Goal: Transaction & Acquisition: Book appointment/travel/reservation

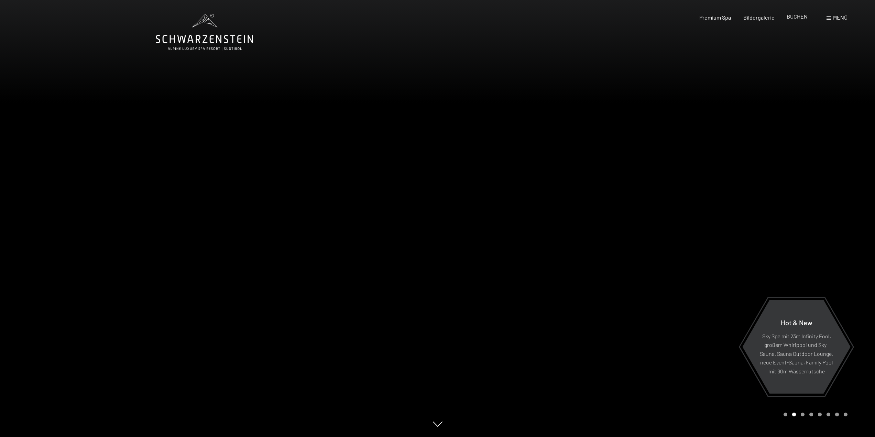
click at [793, 17] on span "BUCHEN" at bounding box center [797, 16] width 21 height 7
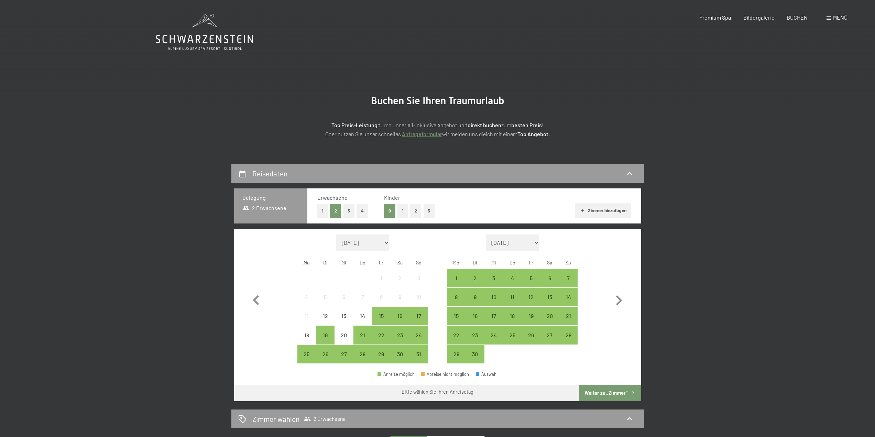
click at [402, 211] on button "1" at bounding box center [403, 211] width 11 height 14
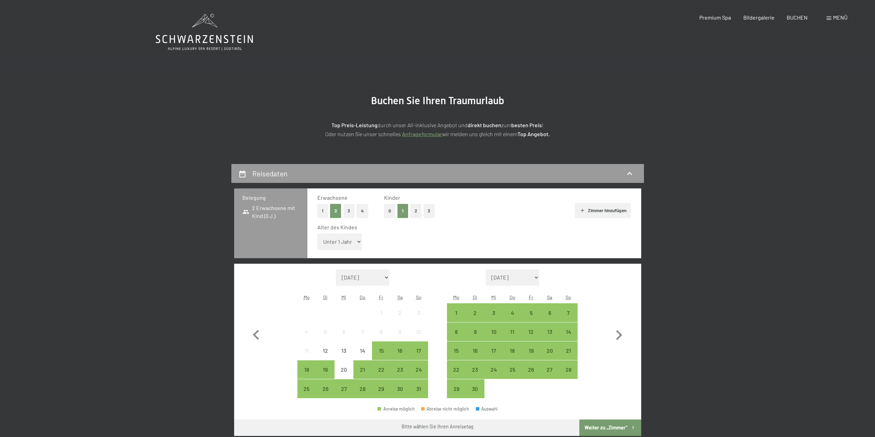
click at [336, 241] on select "Unter 1 Jahr 1 Jahr 2 Jahre 3 Jahre 4 Jahre 5 Jahre 6 Jahre 7 Jahre 8 Jahre 9 J…" at bounding box center [340, 242] width 45 height 17
select select "2"
click at [318, 234] on select "Unter 1 Jahr 1 Jahr 2 Jahre 3 Jahre 4 Jahre 5 Jahre 6 Jahre 7 Jahre 8 Jahre 9 J…" at bounding box center [340, 242] width 45 height 17
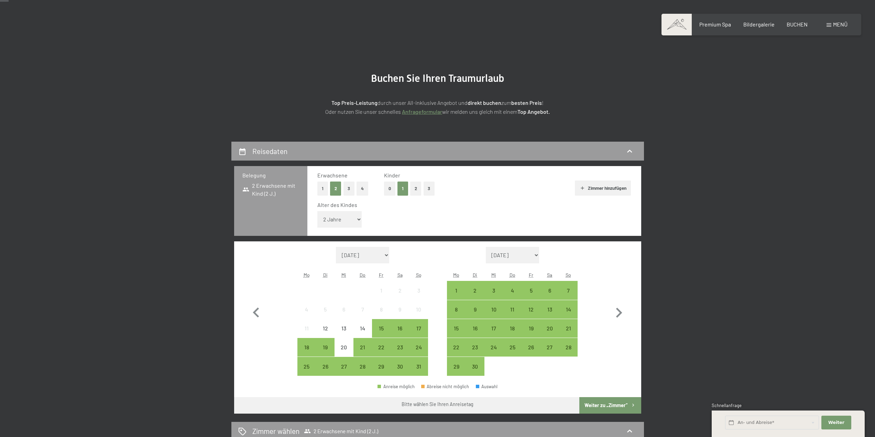
scroll to position [34, 0]
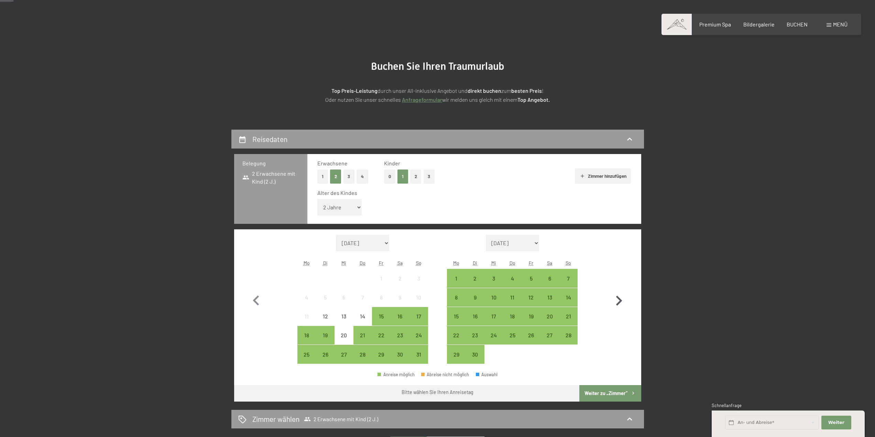
click at [622, 301] on icon "button" at bounding box center [619, 301] width 6 height 10
select select "2025-09-01"
select select "2025-10-01"
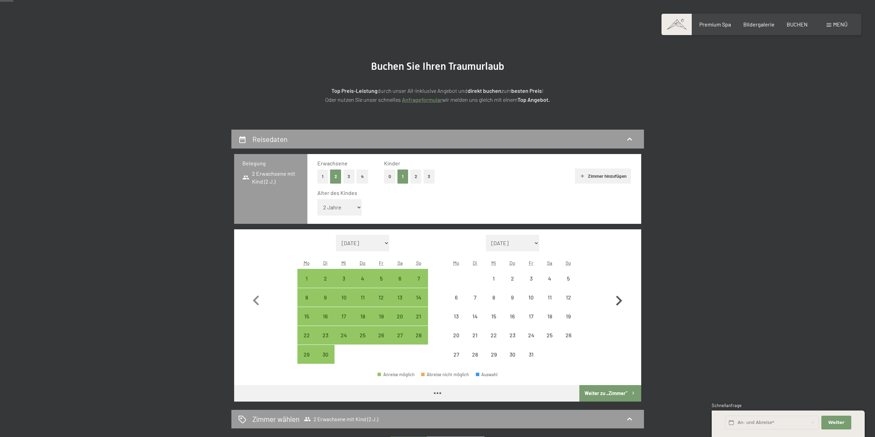
click at [622, 301] on icon "button" at bounding box center [619, 301] width 6 height 10
select select "2025-10-01"
select select "2025-11-01"
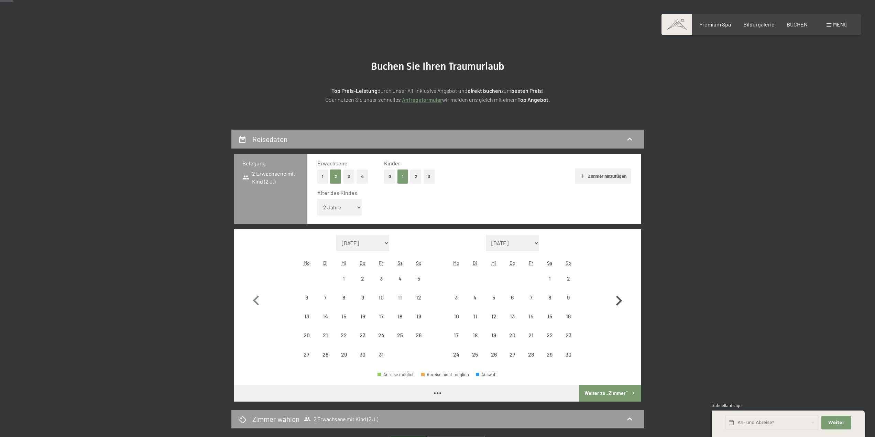
click at [622, 301] on icon "button" at bounding box center [619, 301] width 6 height 10
select select "2025-12-01"
select select "2026-01-01"
select select "2025-12-01"
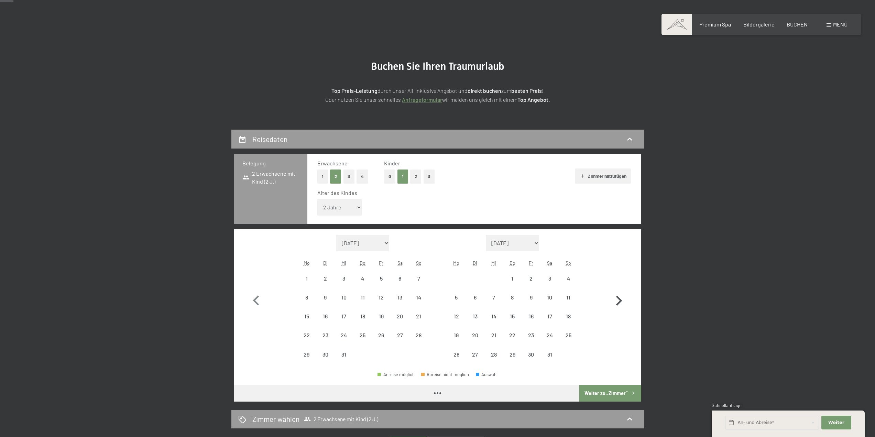
select select "2026-01-01"
click at [622, 301] on icon "button" at bounding box center [619, 301] width 6 height 10
select select "2026-01-01"
select select "2026-02-01"
select select "2026-01-01"
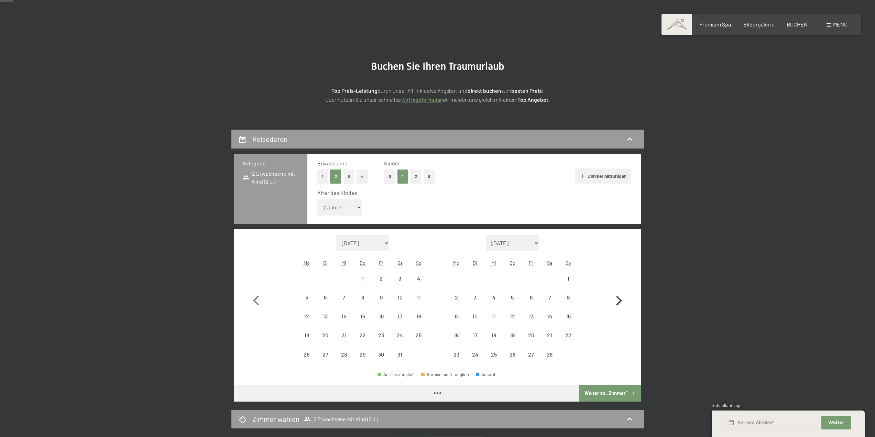
select select "2026-02-01"
select select "2026-01-01"
select select "2026-02-01"
select select "2026-01-01"
select select "2026-02-01"
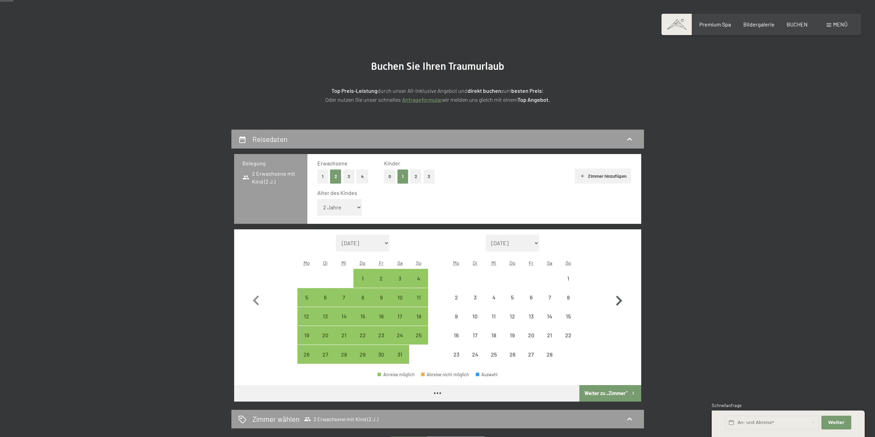
select select "2026-01-01"
select select "2026-02-01"
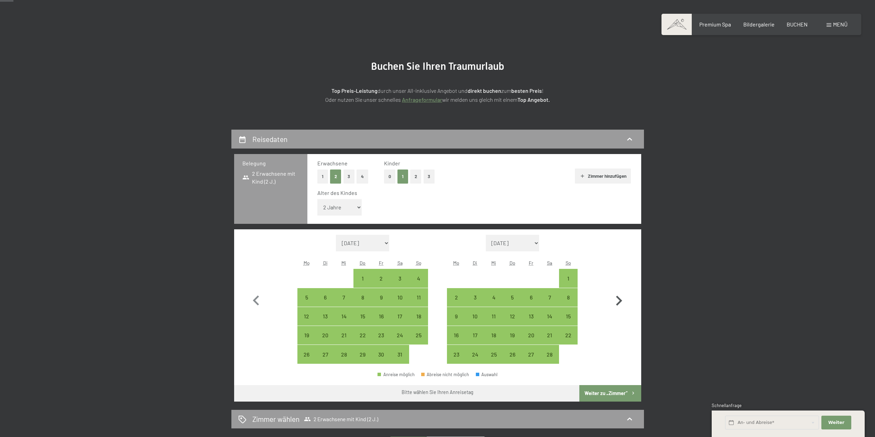
click at [622, 300] on icon "button" at bounding box center [619, 301] width 6 height 10
select select "2026-02-01"
select select "2026-03-01"
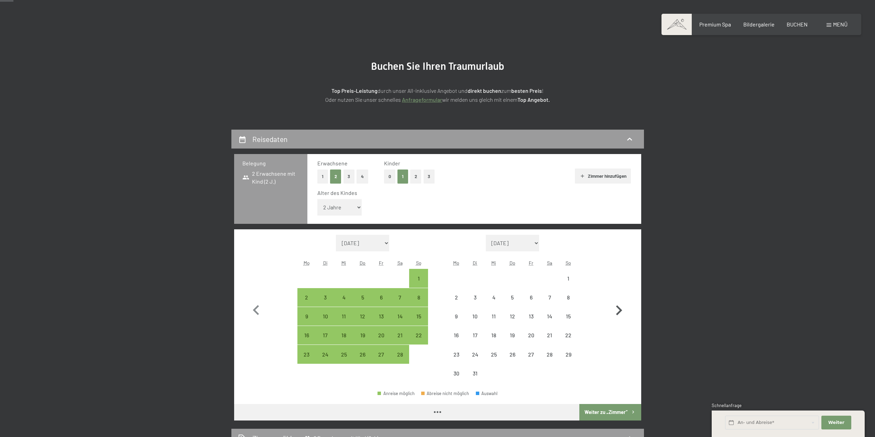
click at [622, 301] on icon "button" at bounding box center [619, 311] width 20 height 20
select select "2026-03-01"
select select "2026-04-01"
select select "2026-03-01"
select select "2026-04-01"
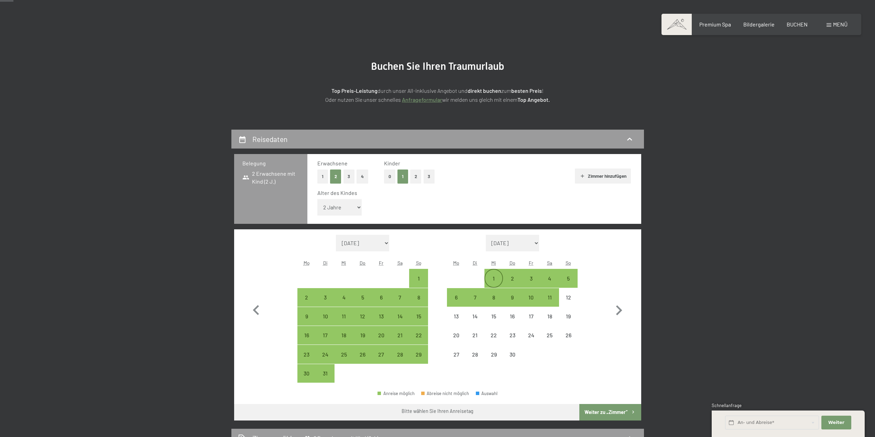
click at [493, 279] on div "1" at bounding box center [493, 284] width 17 height 17
select select "2026-03-01"
select select "2026-04-01"
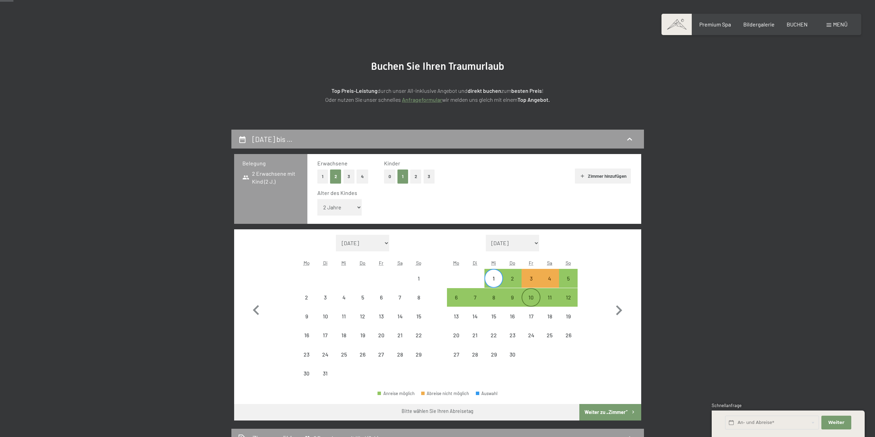
click at [532, 298] on div "10" at bounding box center [531, 303] width 17 height 17
select select "2026-03-01"
select select "2026-04-01"
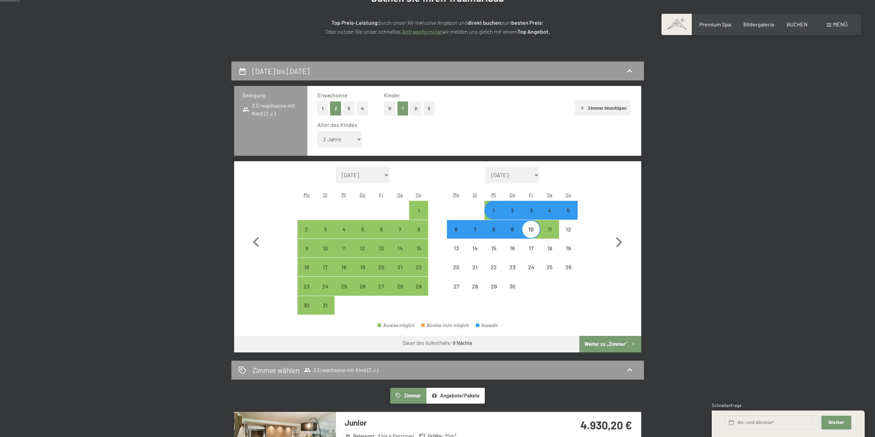
scroll to position [103, 0]
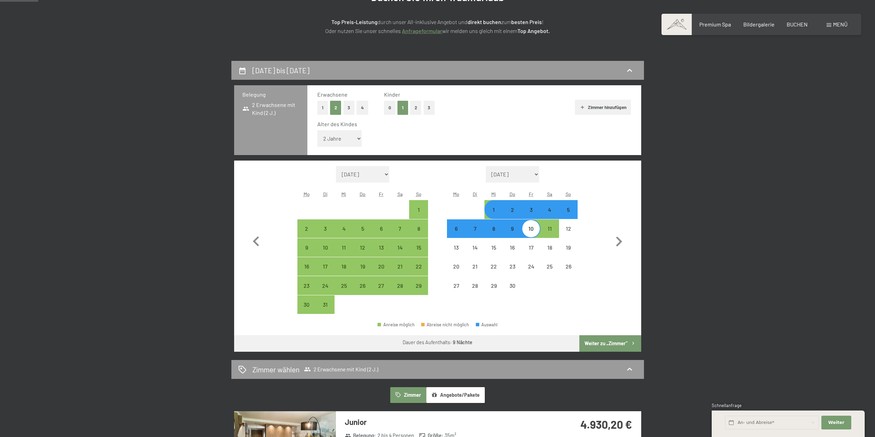
click at [604, 345] on button "Weiter zu „Zimmer“" at bounding box center [611, 343] width 62 height 17
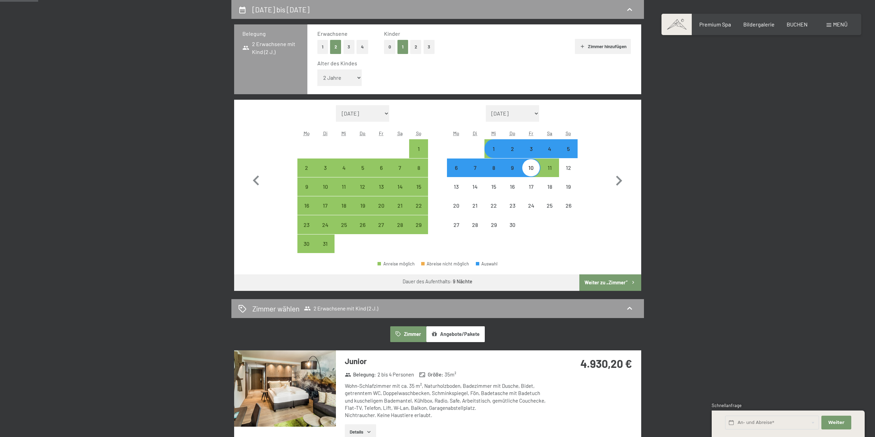
select select "2026-03-01"
select select "2026-04-01"
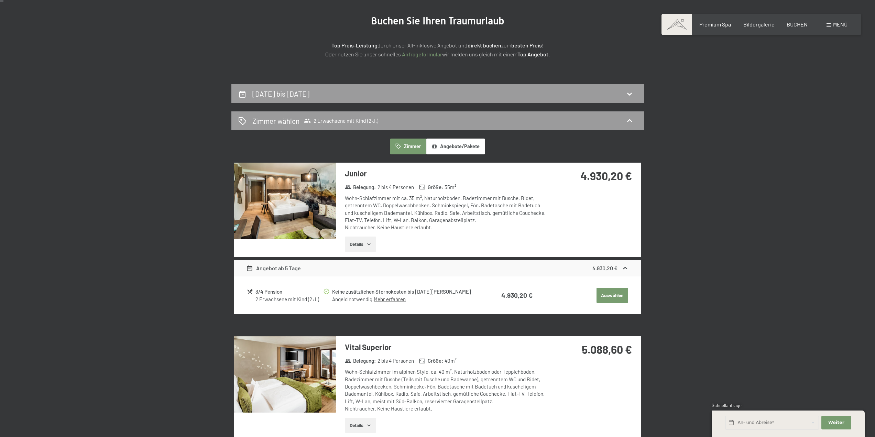
scroll to position [0, 0]
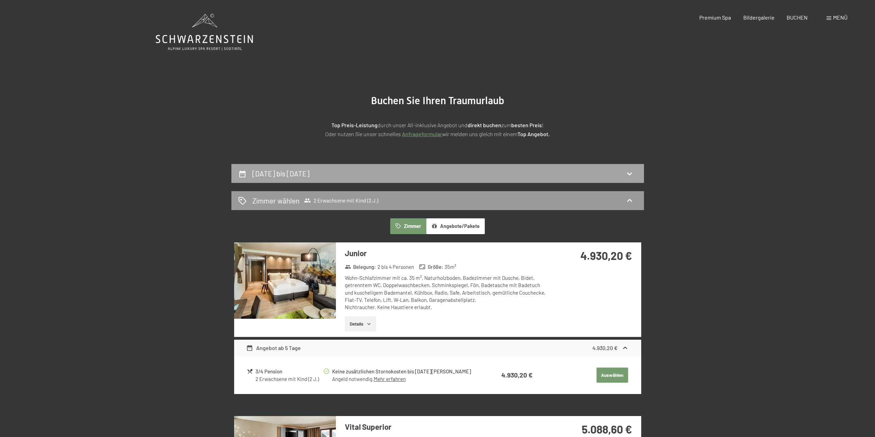
click at [312, 174] on div "1. April bis 10. April 2026" at bounding box center [282, 174] width 60 height 10
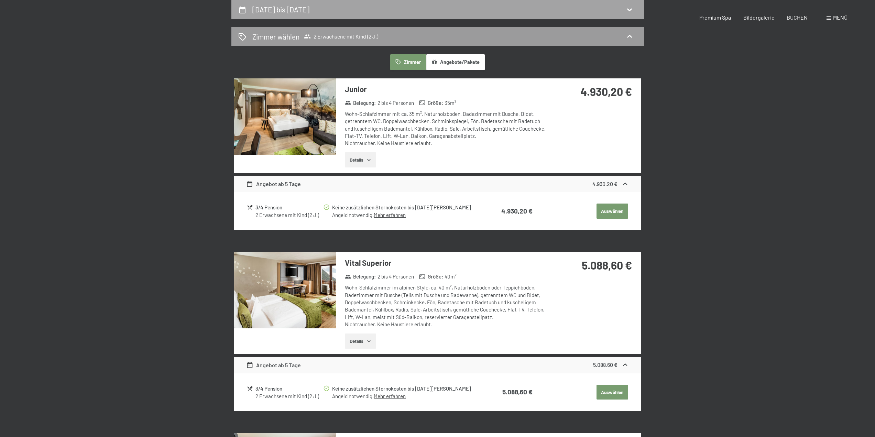
select select "2"
select select "2026-03-01"
select select "2026-04-01"
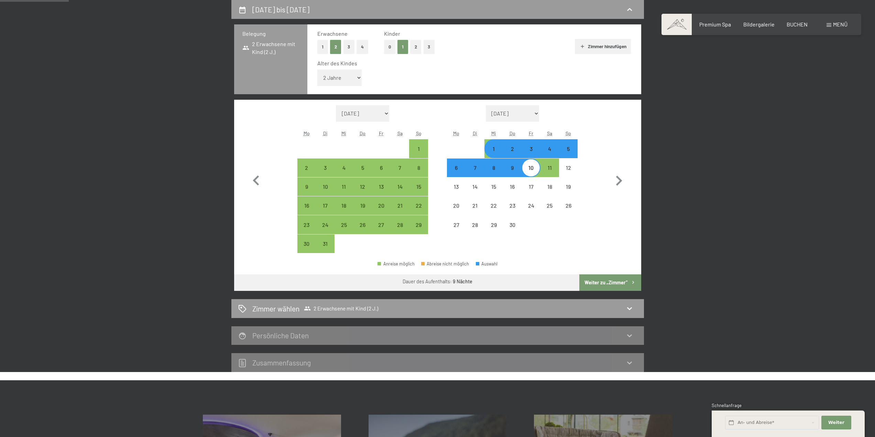
click at [474, 149] on div at bounding box center [475, 148] width 19 height 19
click at [481, 150] on div at bounding box center [475, 148] width 19 height 19
click at [482, 146] on div at bounding box center [475, 148] width 19 height 19
click at [491, 147] on div "1" at bounding box center [493, 154] width 17 height 17
select select "2026-03-01"
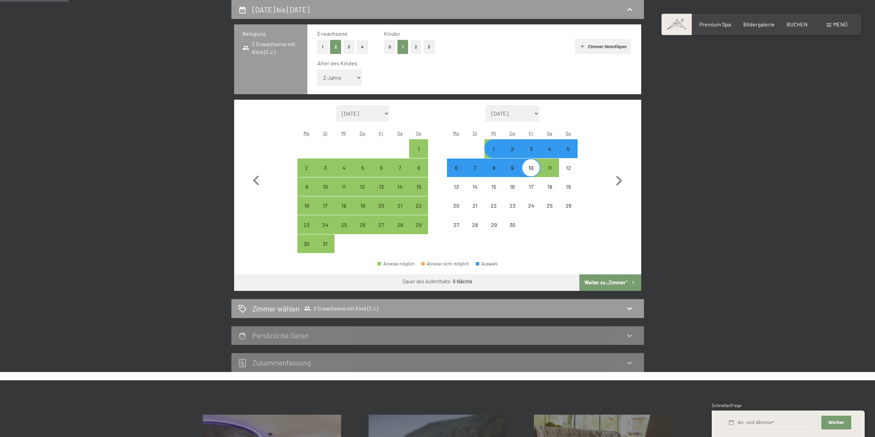
select select "2026-04-01"
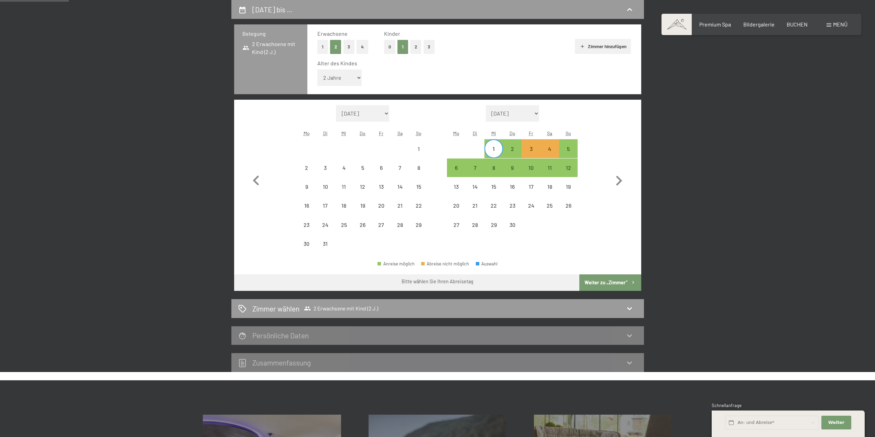
click at [474, 150] on div at bounding box center [475, 148] width 19 height 19
click at [477, 149] on div at bounding box center [475, 148] width 19 height 19
click at [257, 181] on icon "button" at bounding box center [256, 181] width 20 height 20
select select "2026-02-01"
select select "2026-03-01"
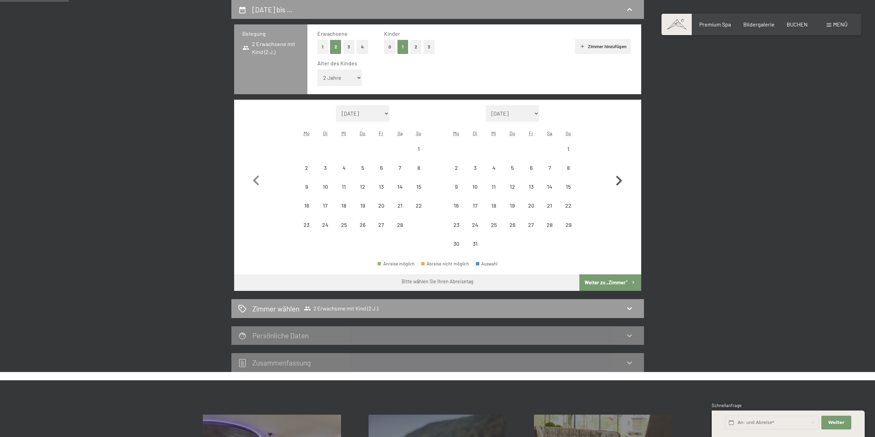
click at [620, 179] on icon "button" at bounding box center [619, 181] width 20 height 20
select select "2026-03-01"
select select "2026-04-01"
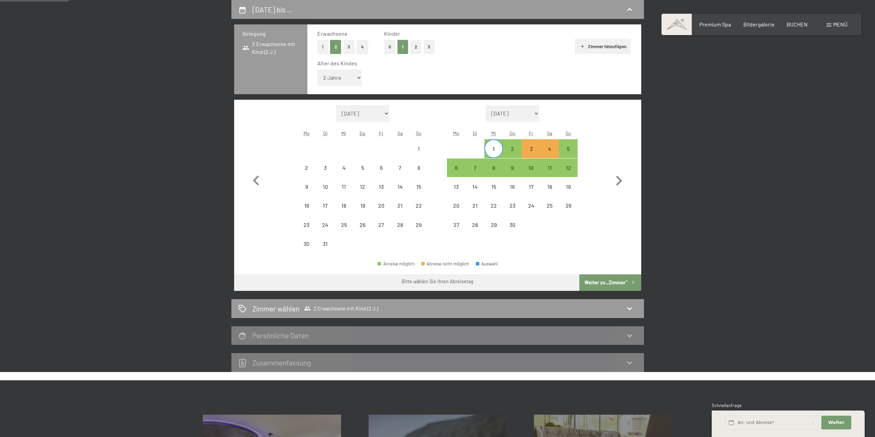
click at [475, 148] on div at bounding box center [475, 148] width 19 height 19
click at [493, 150] on div "1" at bounding box center [493, 154] width 17 height 17
select select "2026-03-01"
select select "2026-04-01"
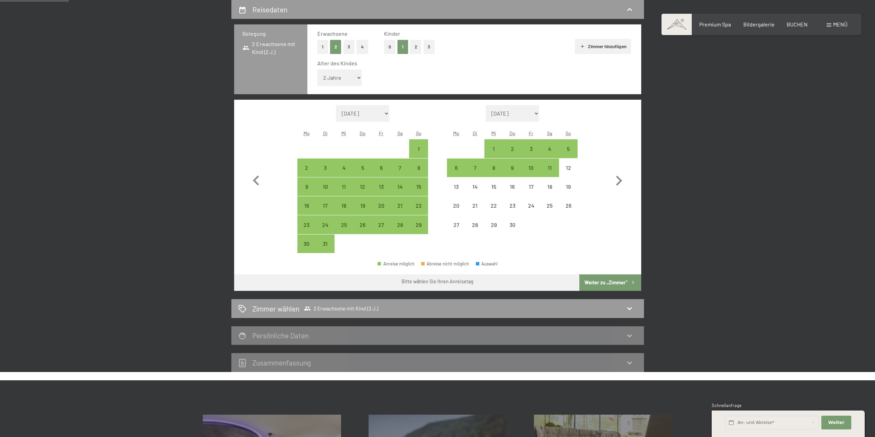
click at [473, 150] on div at bounding box center [475, 148] width 19 height 19
click at [572, 118] on form "Monat/Jahr September 2025 Oktober 2025 November 2025 Dezember 2025 Januar 2026 …" at bounding box center [512, 113] width 131 height 17
click at [252, 181] on icon "button" at bounding box center [256, 181] width 20 height 20
select select "2026-02-01"
select select "2026-03-01"
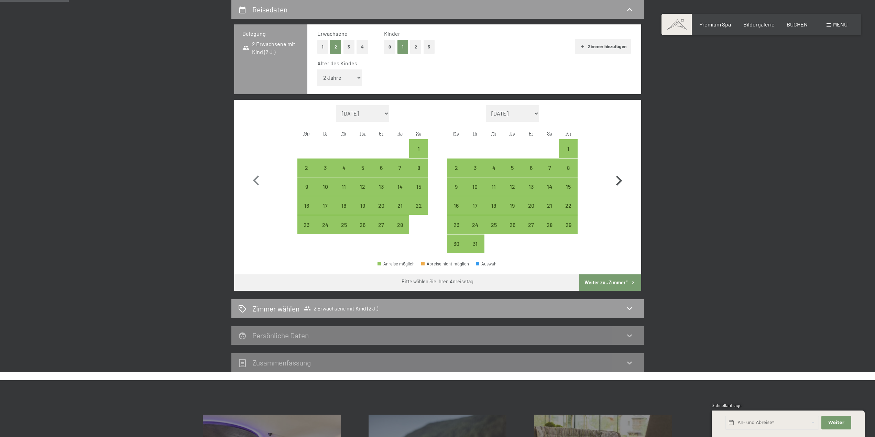
click at [621, 179] on icon "button" at bounding box center [619, 181] width 6 height 10
select select "2026-03-01"
select select "2026-04-01"
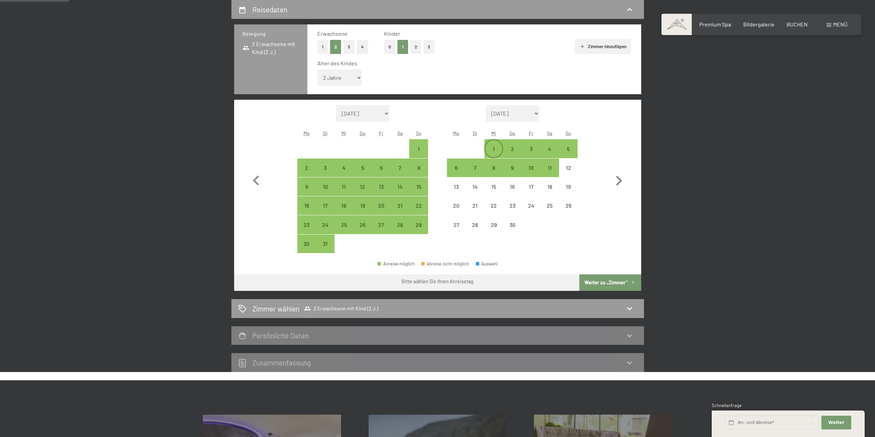
click at [494, 149] on div "1" at bounding box center [493, 154] width 17 height 17
select select "2026-03-01"
select select "2026-04-01"
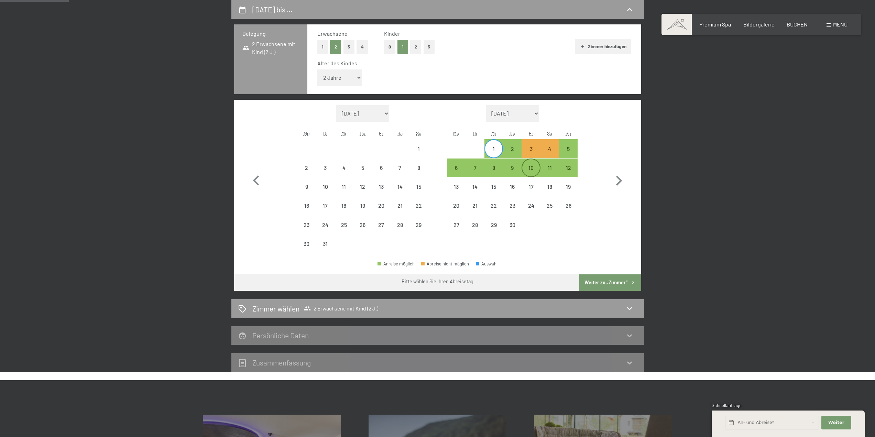
click at [535, 167] on div "10" at bounding box center [531, 173] width 17 height 17
select select "2026-03-01"
select select "2026-04-01"
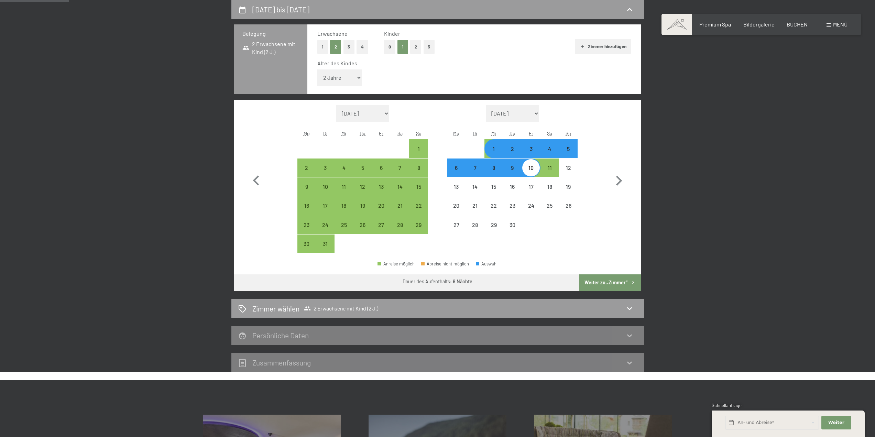
click at [602, 282] on button "Weiter zu „Zimmer“" at bounding box center [611, 283] width 62 height 17
select select "2026-03-01"
select select "2026-04-01"
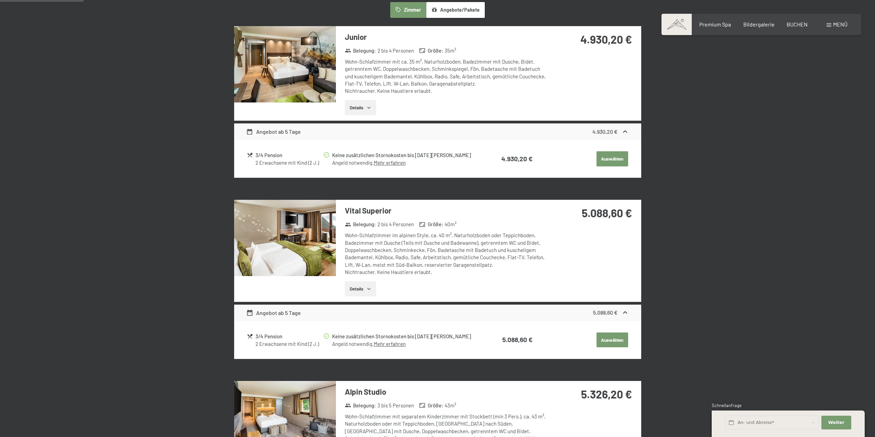
scroll to position [233, 0]
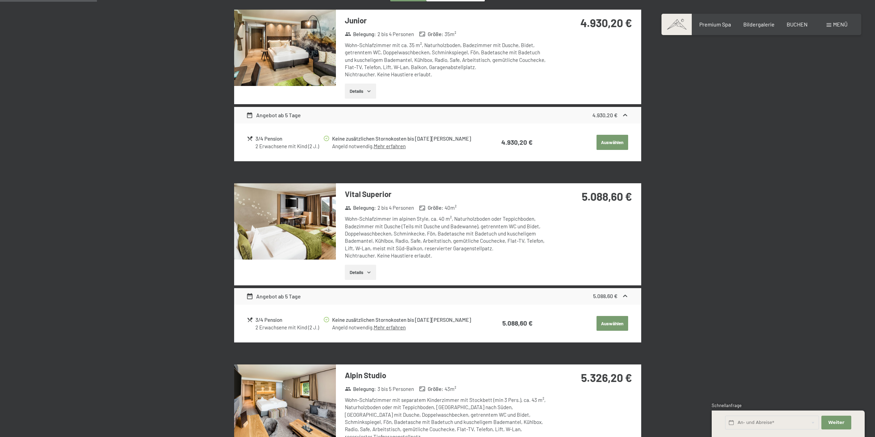
click at [365, 196] on h3 "Vital Superior" at bounding box center [447, 194] width 205 height 11
click at [361, 272] on button "Details" at bounding box center [360, 272] width 31 height 15
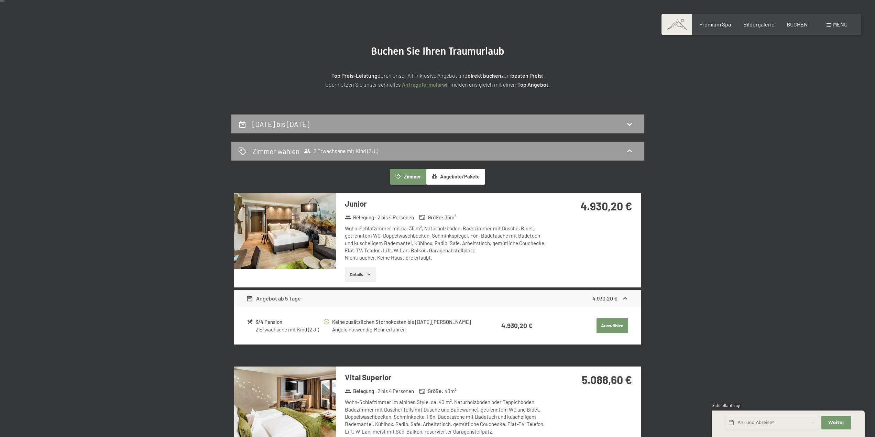
scroll to position [0, 0]
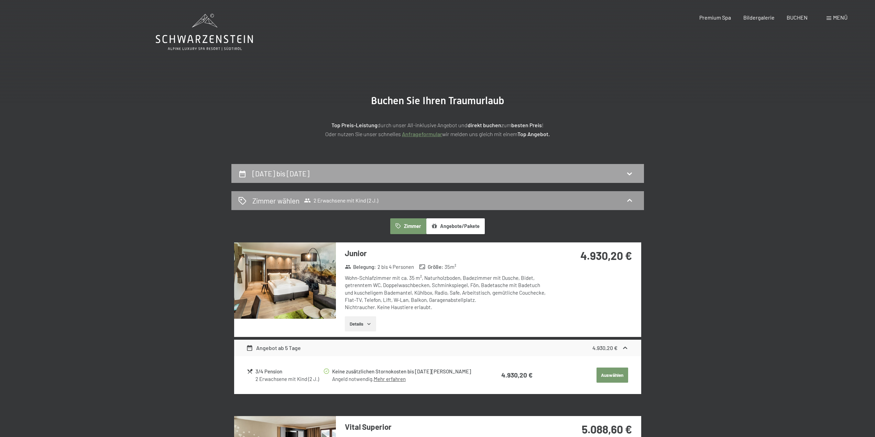
click at [310, 174] on h2 "1. April bis 10. April 2026" at bounding box center [280, 173] width 57 height 9
select select "2"
select select "2026-03-01"
select select "2026-04-01"
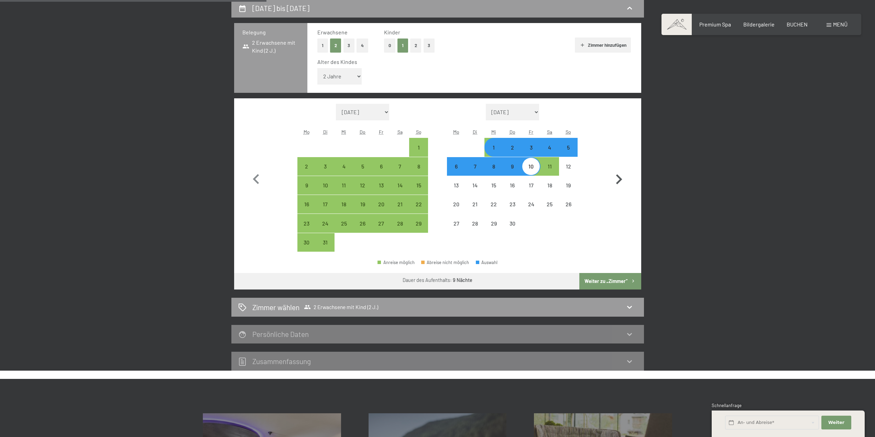
scroll to position [164, 0]
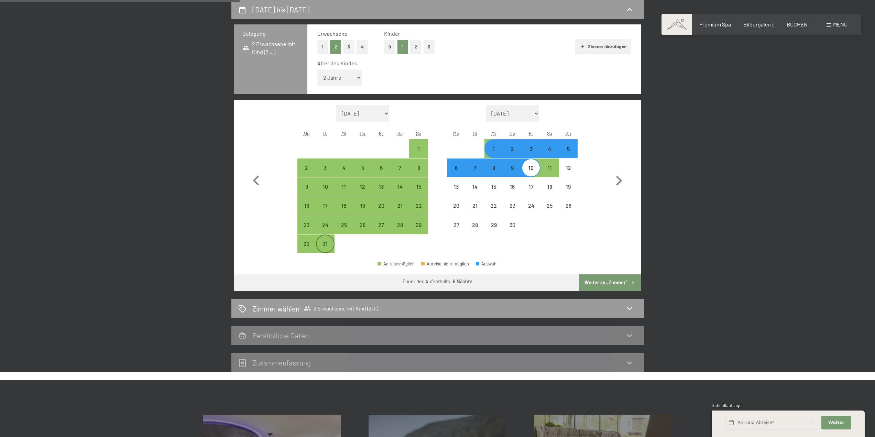
click at [327, 243] on div "31" at bounding box center [325, 249] width 17 height 17
select select "2026-03-01"
select select "2026-04-01"
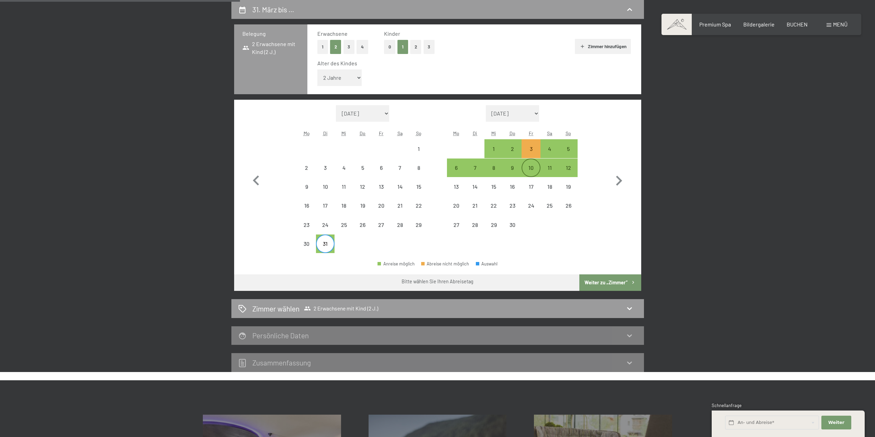
click at [529, 169] on div "10" at bounding box center [531, 173] width 17 height 17
select select "2026-03-01"
select select "2026-04-01"
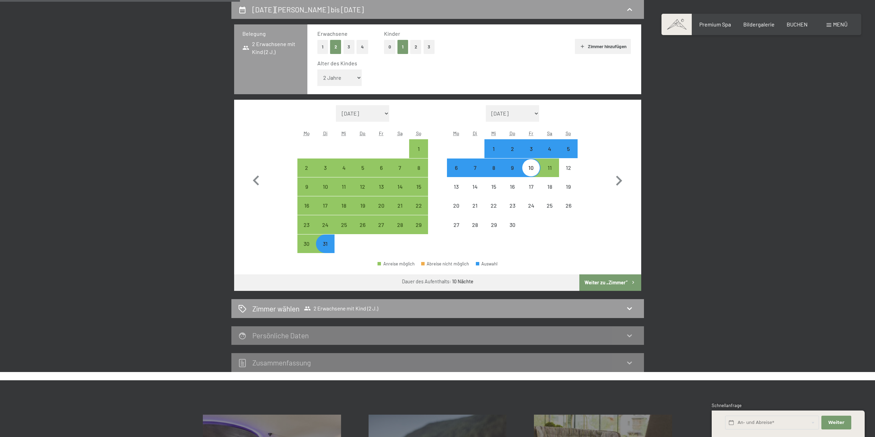
click at [611, 283] on button "Weiter zu „Zimmer“" at bounding box center [611, 283] width 62 height 17
select select "2026-03-01"
select select "2026-04-01"
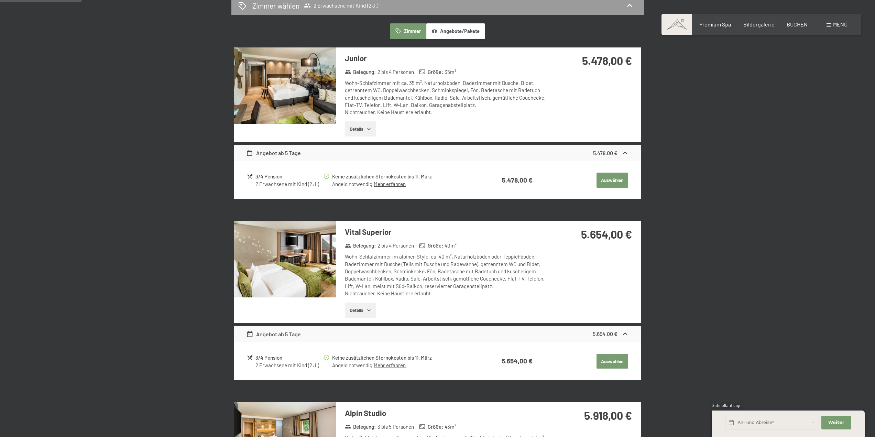
scroll to position [206, 0]
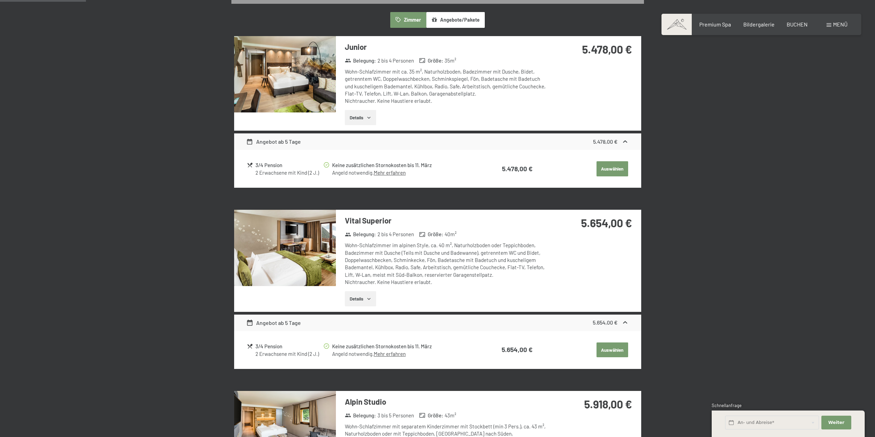
click at [389, 176] on link "Mehr erfahren" at bounding box center [390, 173] width 32 height 6
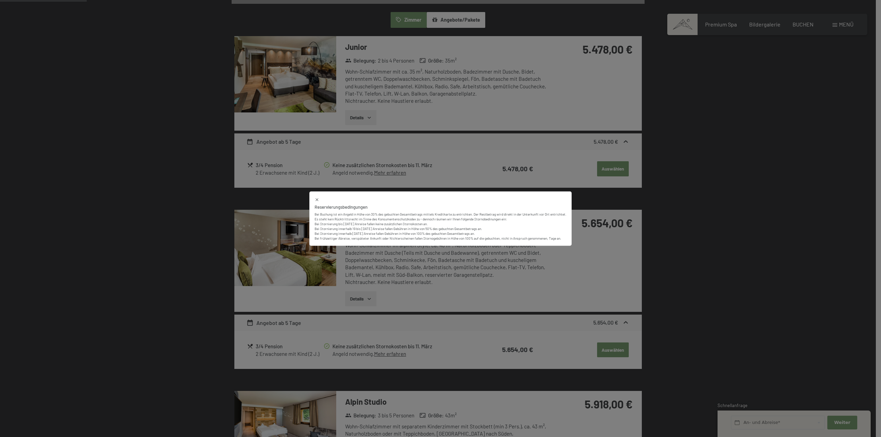
click at [315, 198] on icon at bounding box center [316, 199] width 5 height 5
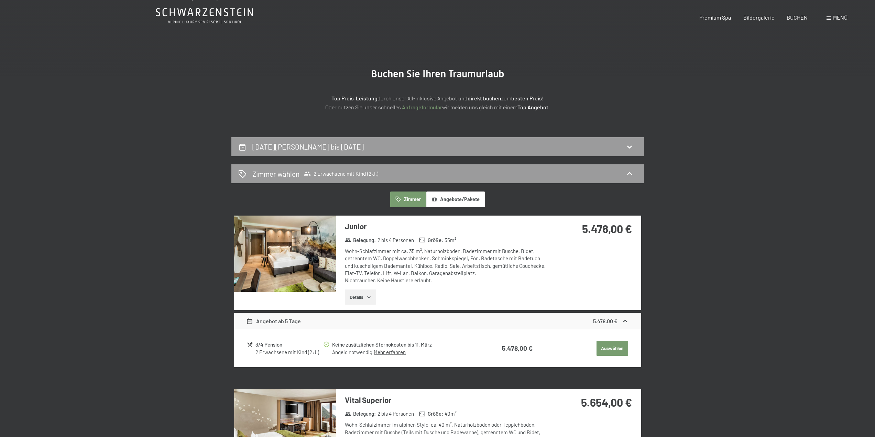
scroll to position [0, 0]
